Goal: Transaction & Acquisition: Book appointment/travel/reservation

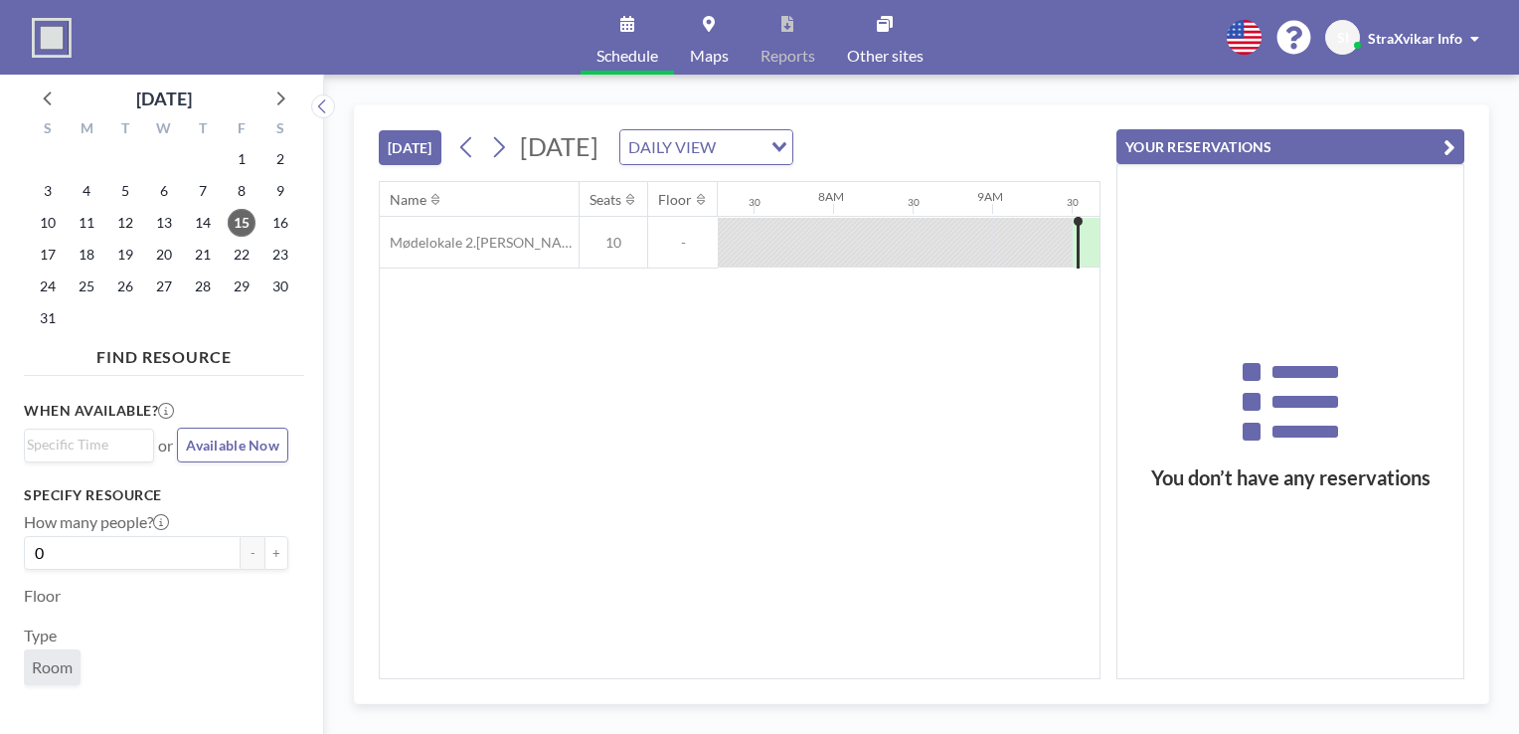
scroll to position [0, 1163]
click at [755, 132] on div "DAILY VIEW Loading..." at bounding box center [706, 147] width 172 height 34
click at [735, 181] on li "WEEKLY VIEW" at bounding box center [720, 181] width 157 height 29
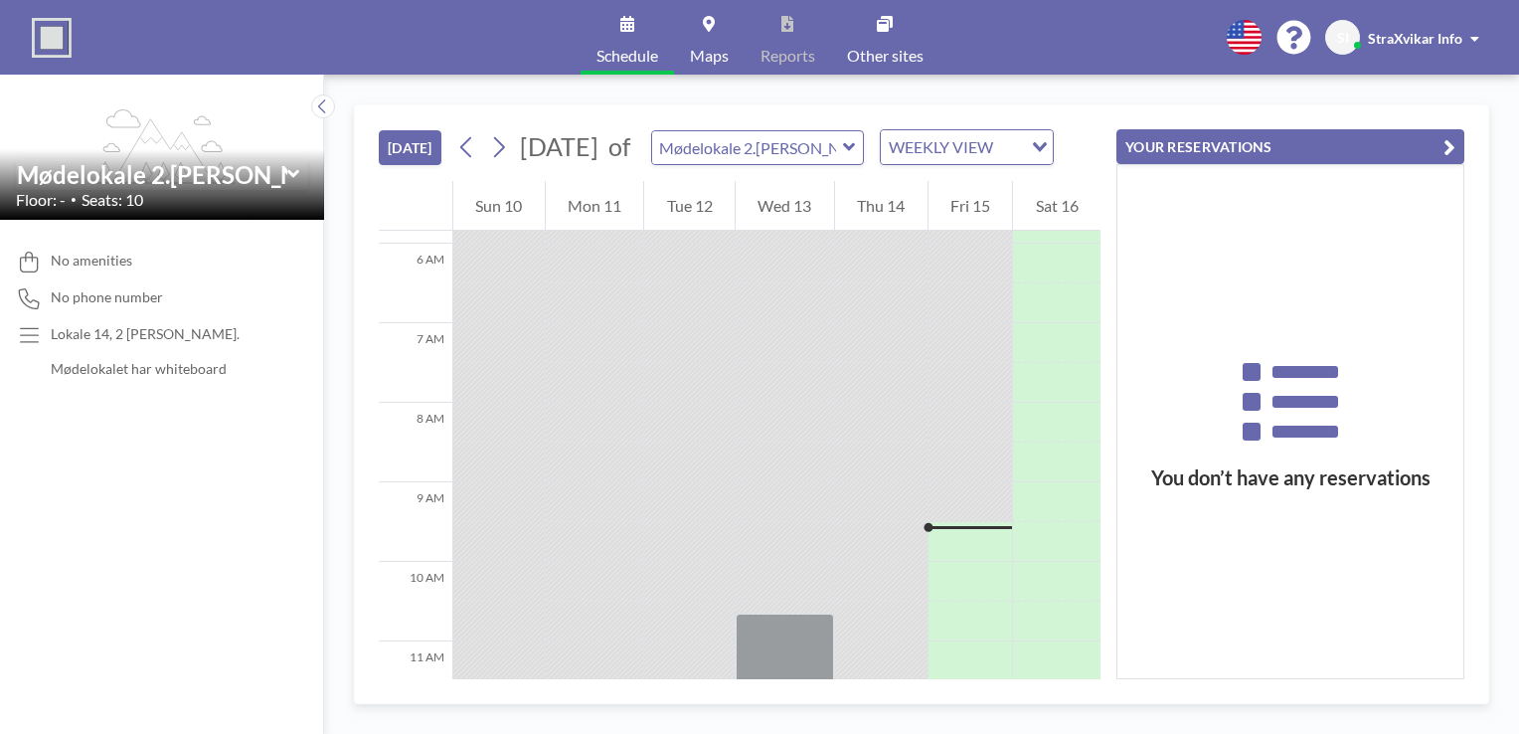
scroll to position [0, 0]
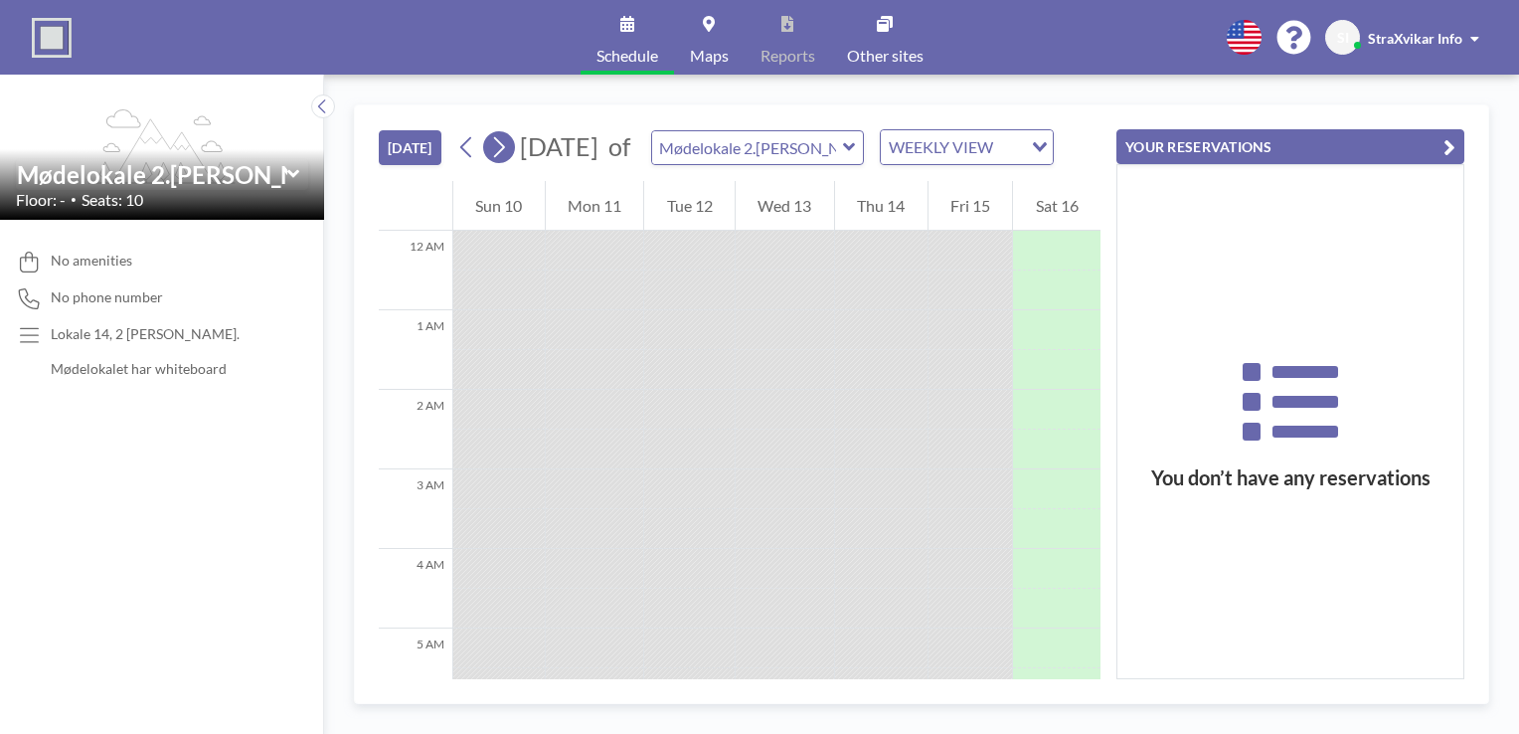
click at [489, 132] on icon at bounding box center [498, 147] width 19 height 30
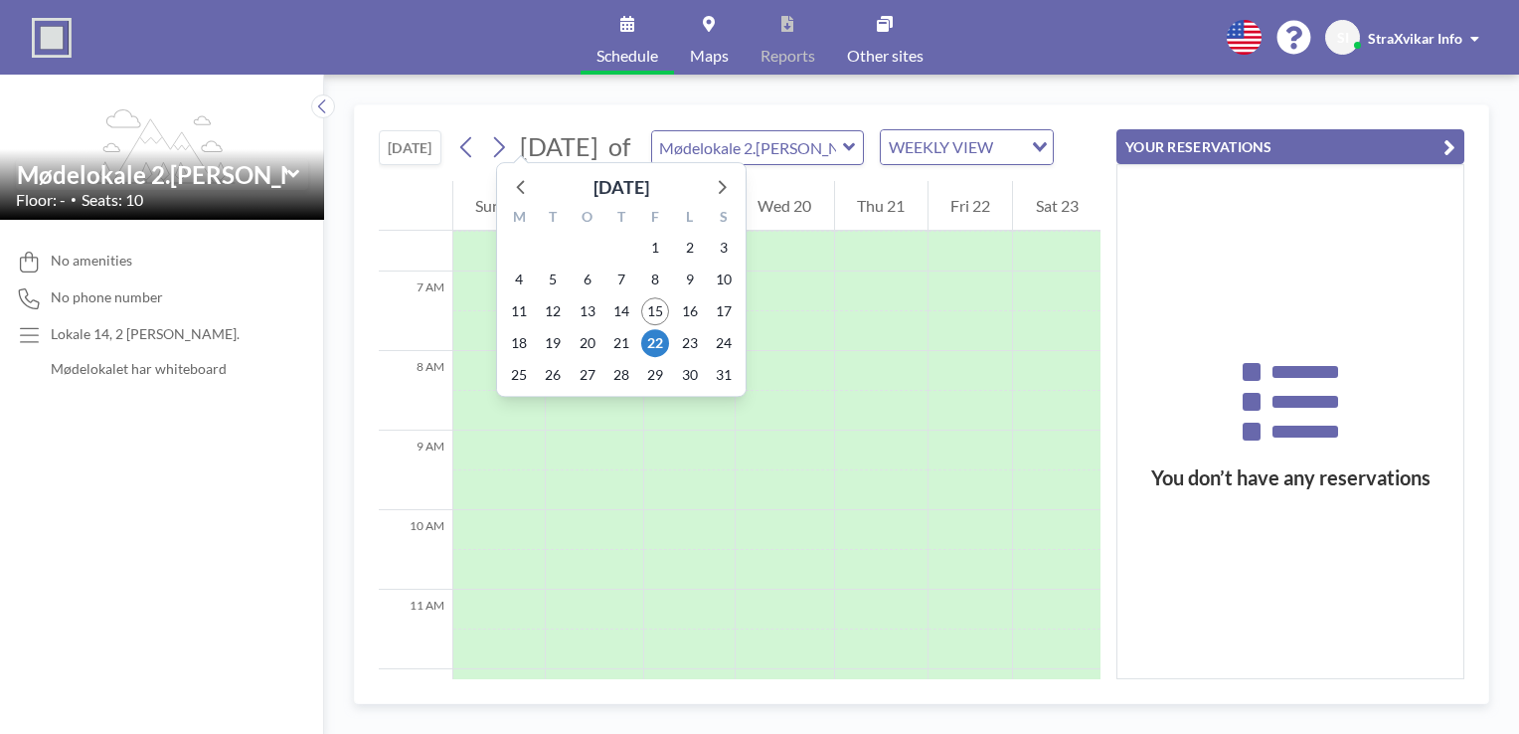
scroll to position [517, 0]
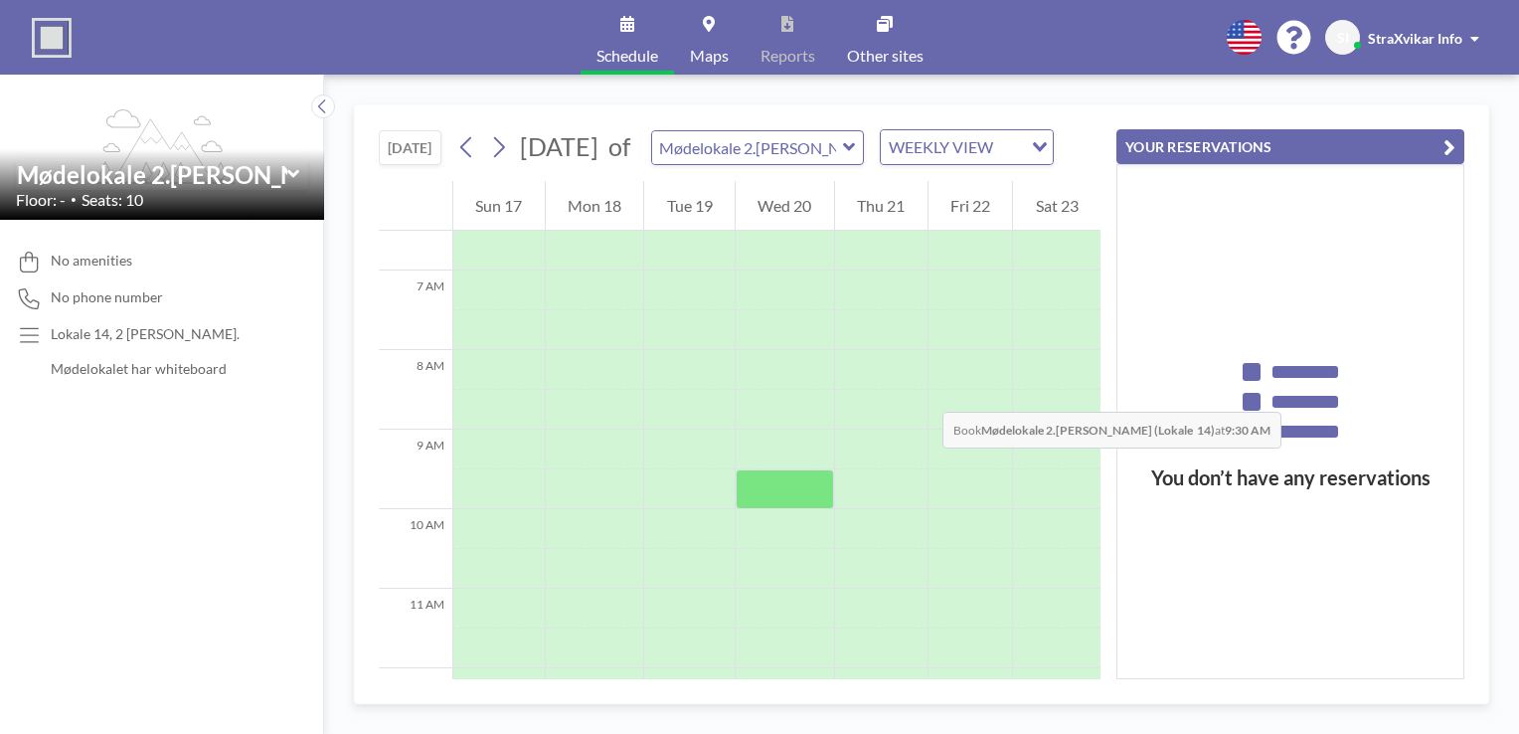
click at [746, 469] on div at bounding box center [785, 489] width 98 height 40
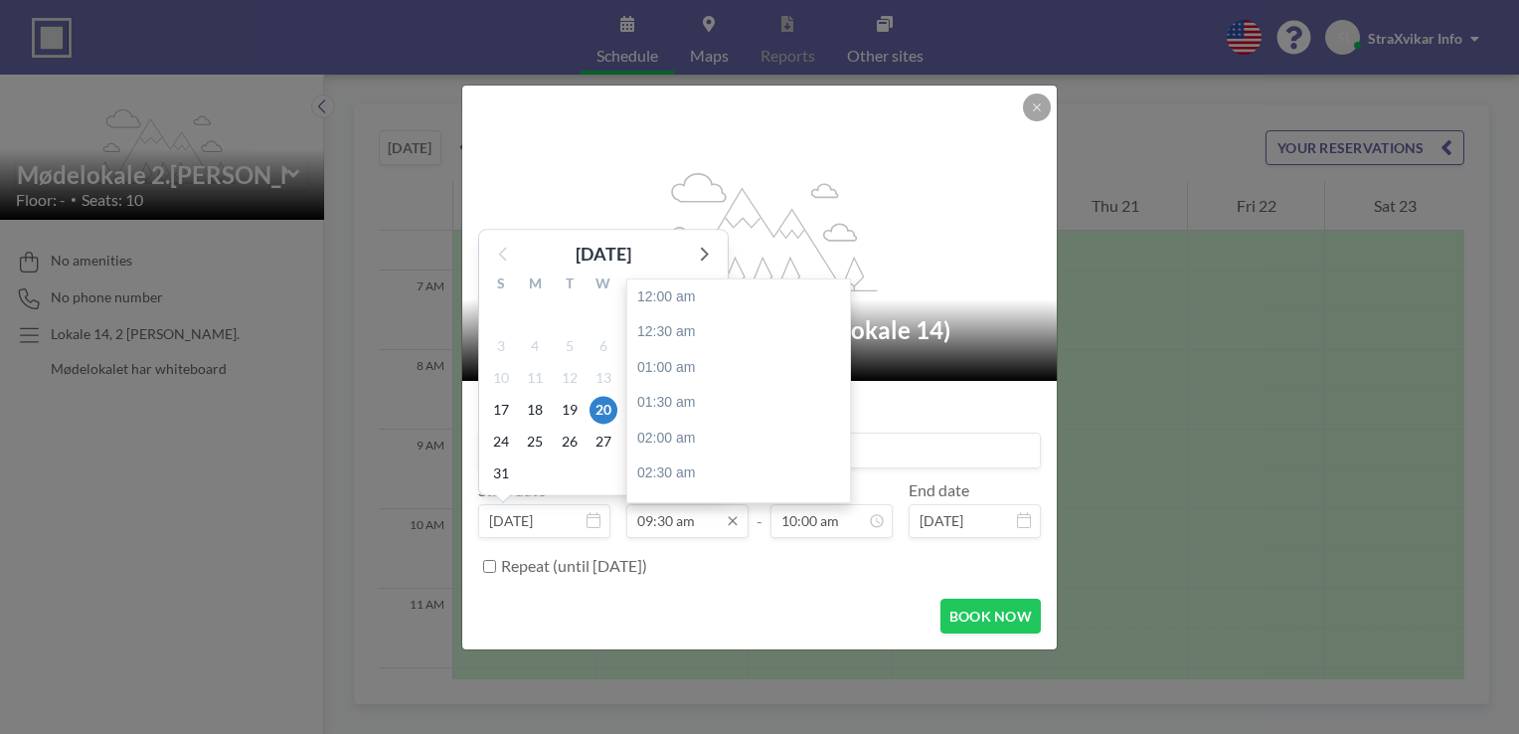
scroll to position [603, 0]
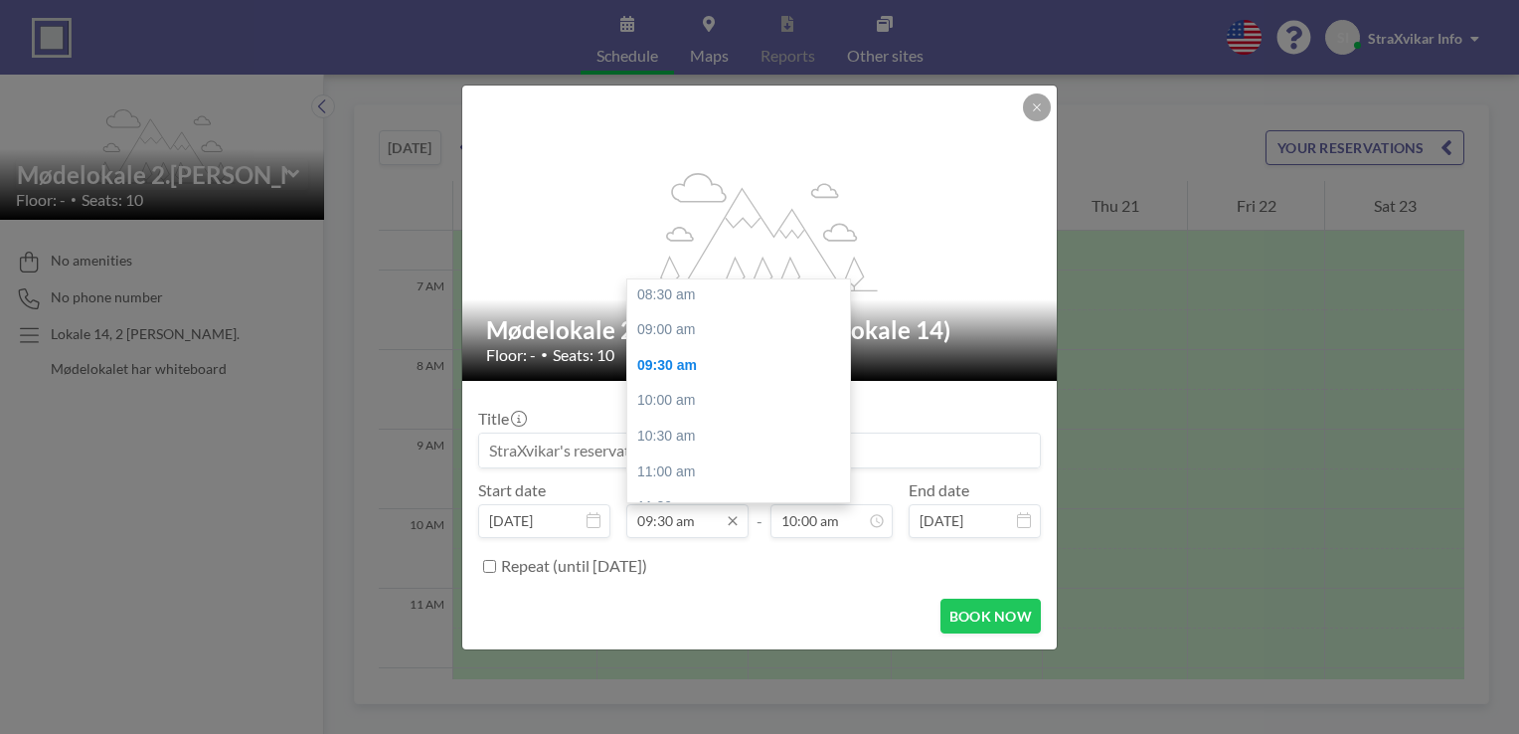
click at [702, 504] on input "09:30 am" at bounding box center [687, 521] width 122 height 34
click at [699, 412] on div "09:00 am" at bounding box center [743, 430] width 233 height 36
type input "09:00 am"
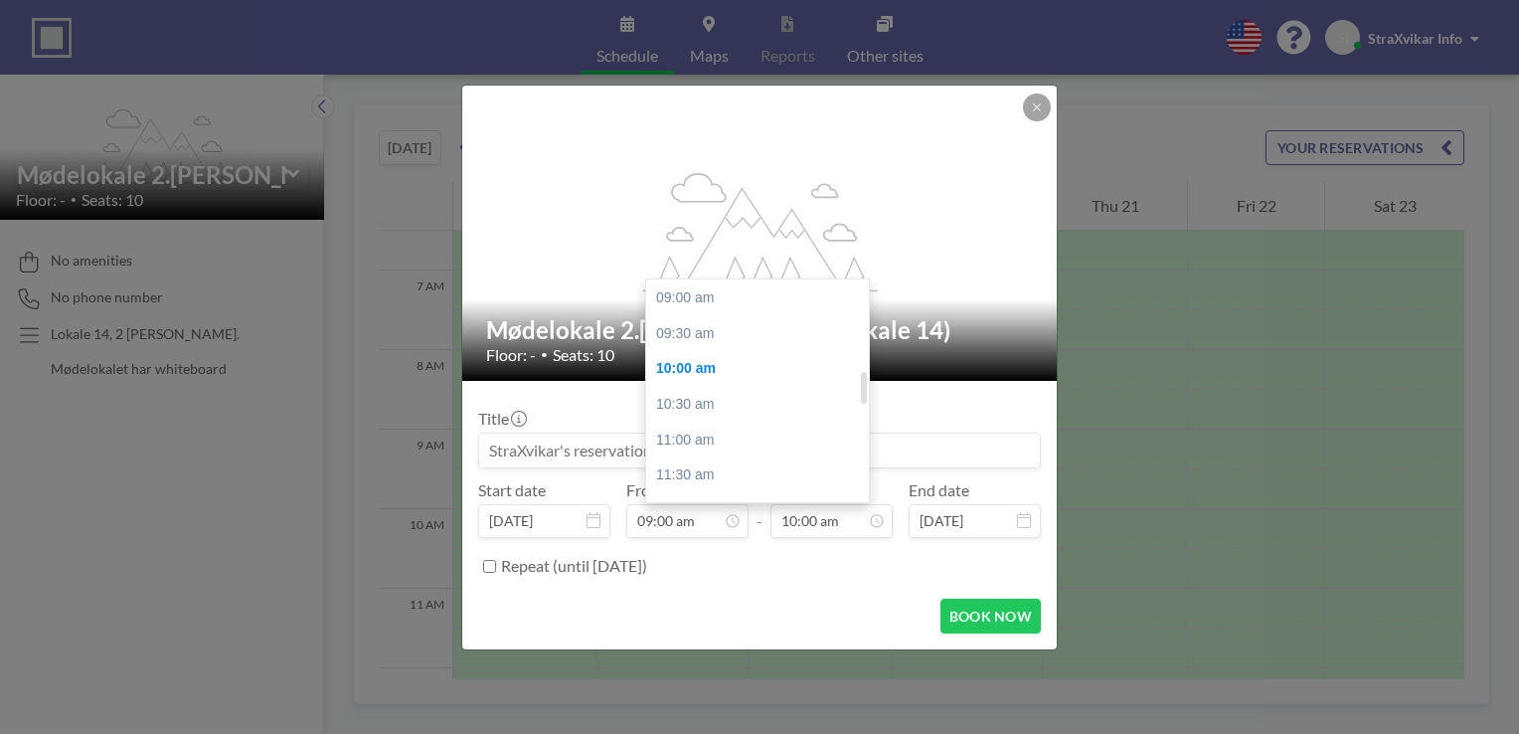
click at [718, 564] on div "01:00 pm" at bounding box center [762, 582] width 233 height 36
type input "01:00 pm"
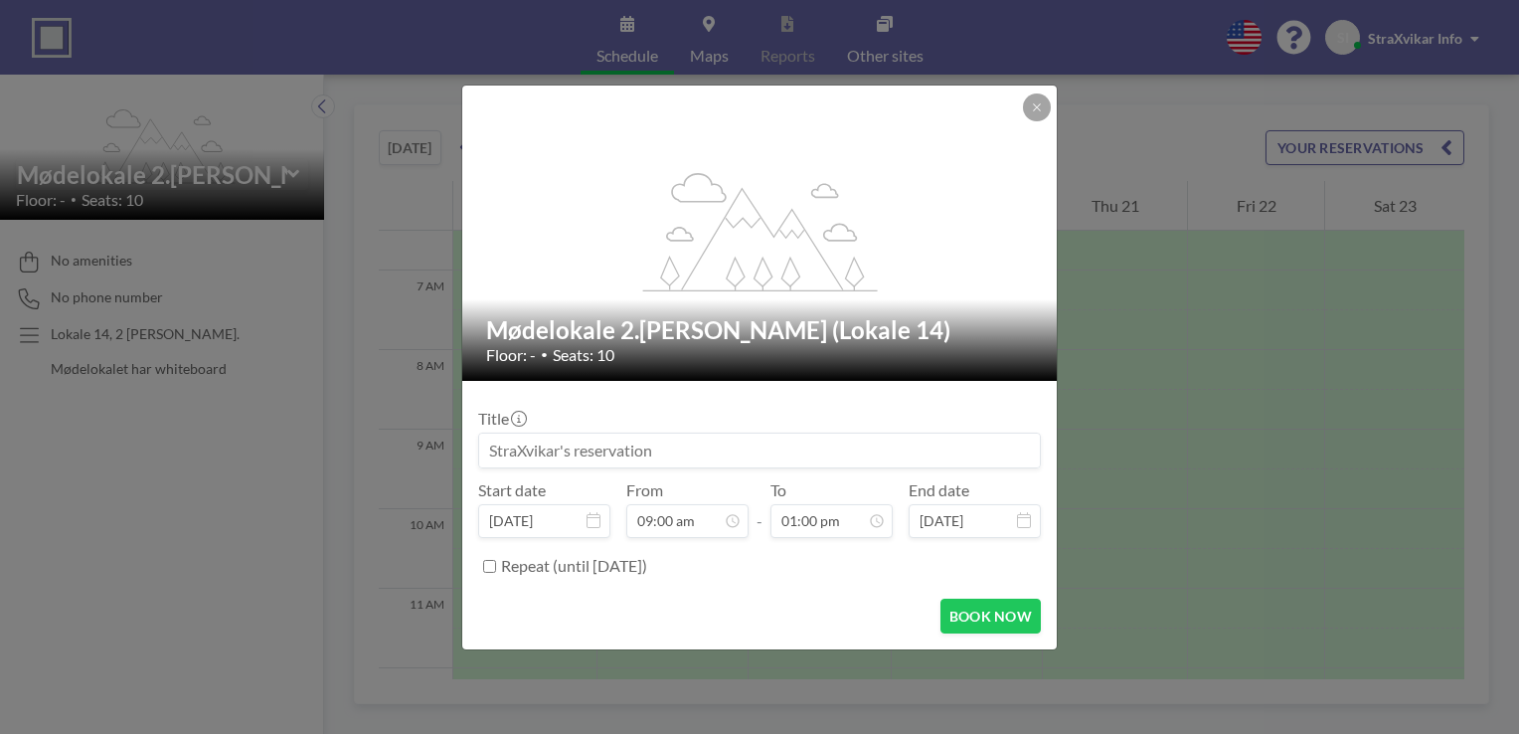
scroll to position [825, 0]
click at [952, 598] on button "BOOK NOW" at bounding box center [990, 615] width 100 height 35
